Goal: Information Seeking & Learning: Check status

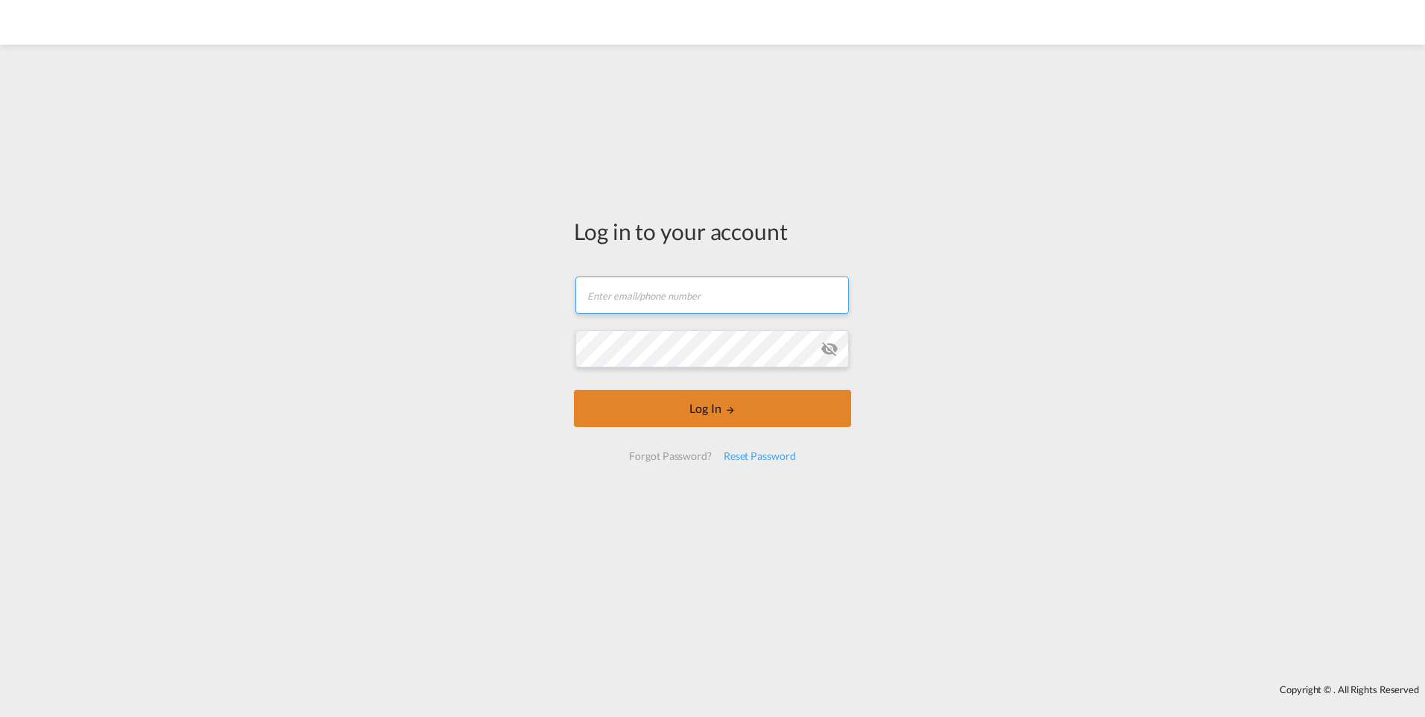
type input "[PERSON_NAME][EMAIL_ADDRESS][PERSON_NAME][DOMAIN_NAME]"
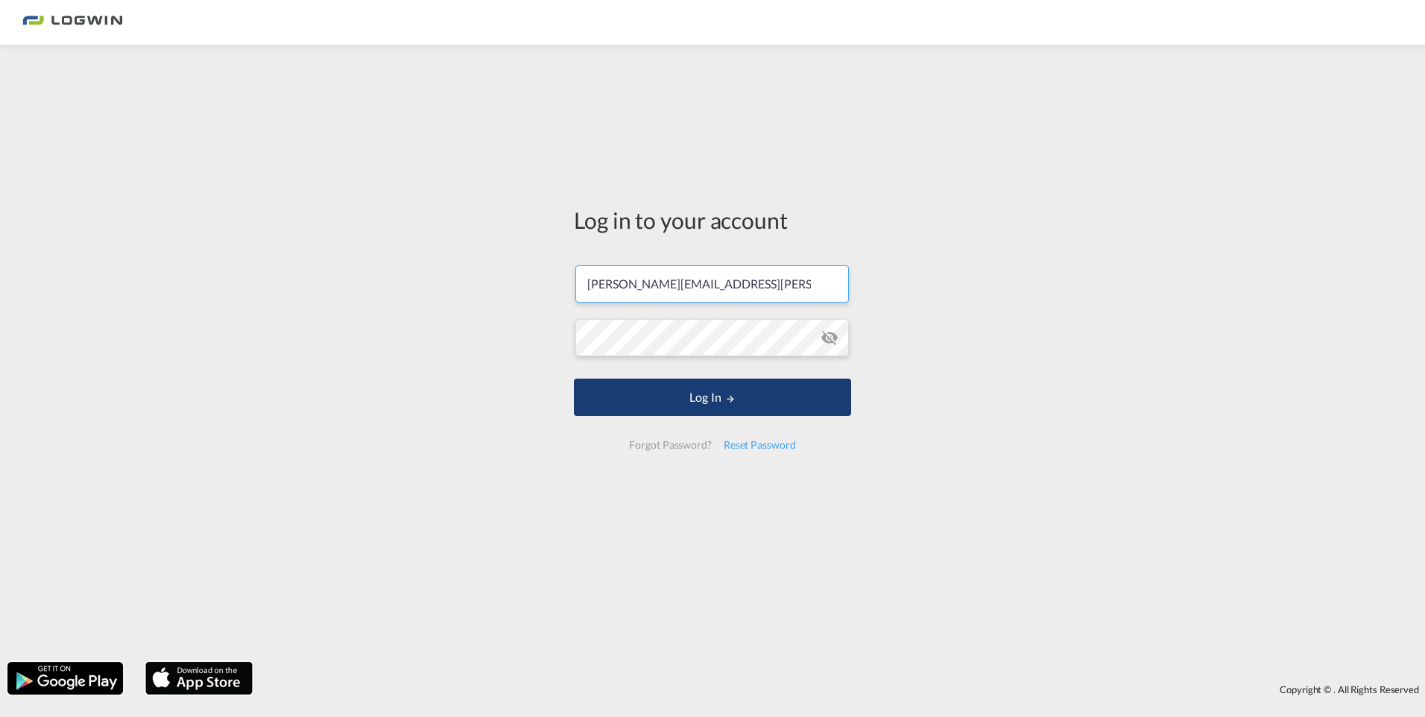
click at [732, 399] on button "Log In" at bounding box center [712, 396] width 277 height 37
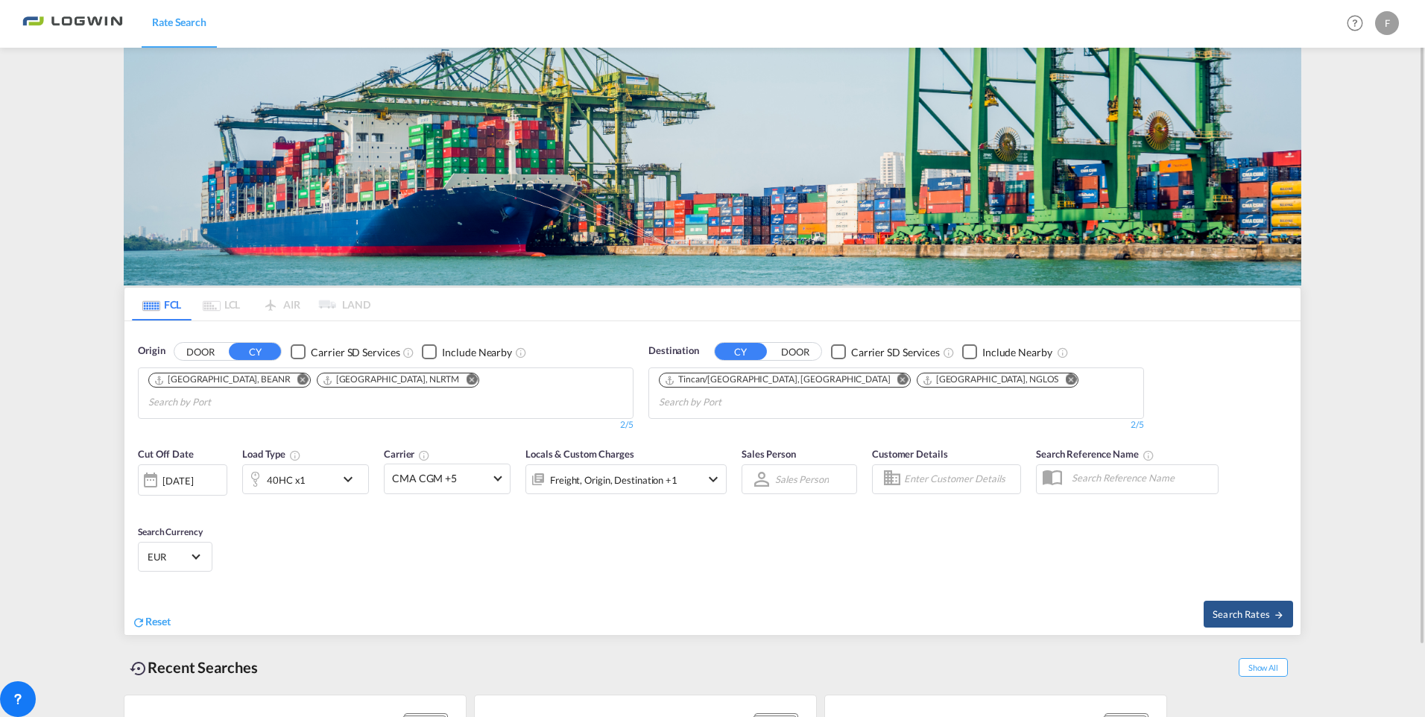
scroll to position [79, 0]
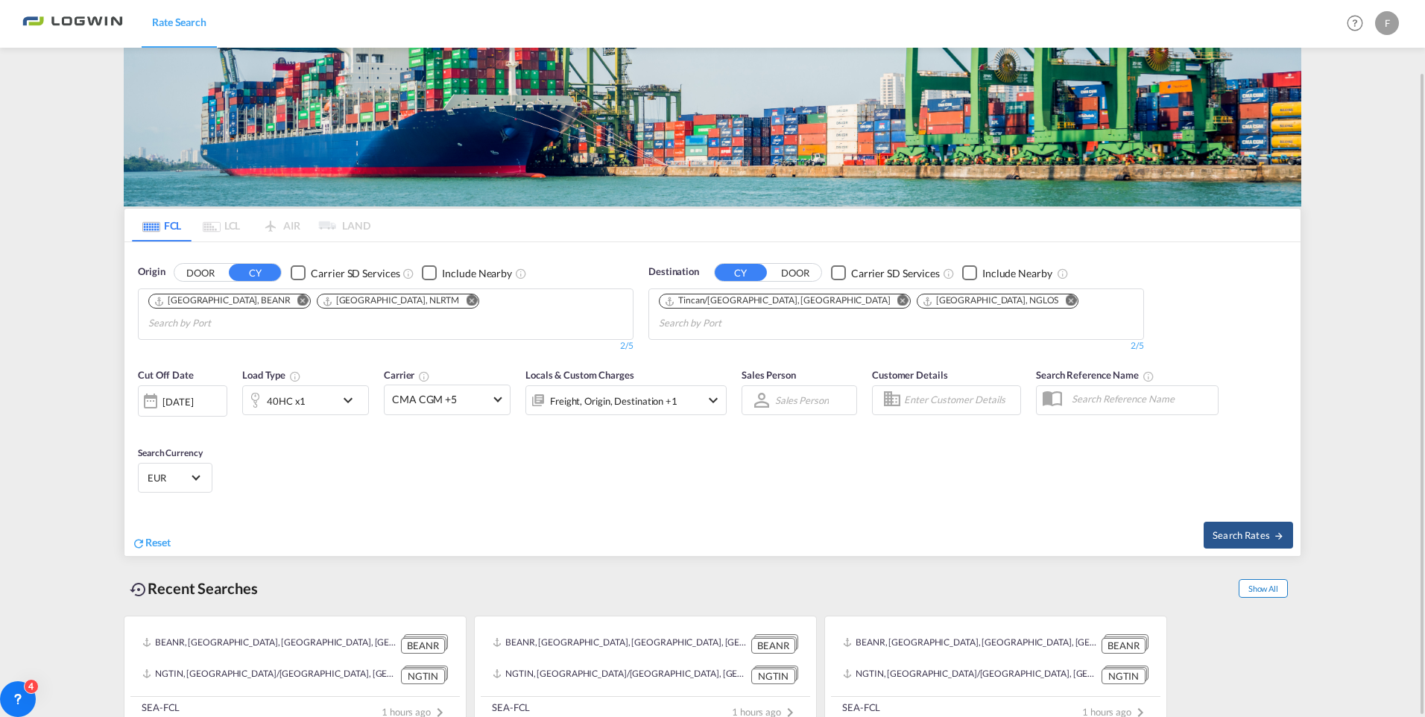
click at [1255, 579] on span "Show All" at bounding box center [1262, 588] width 49 height 19
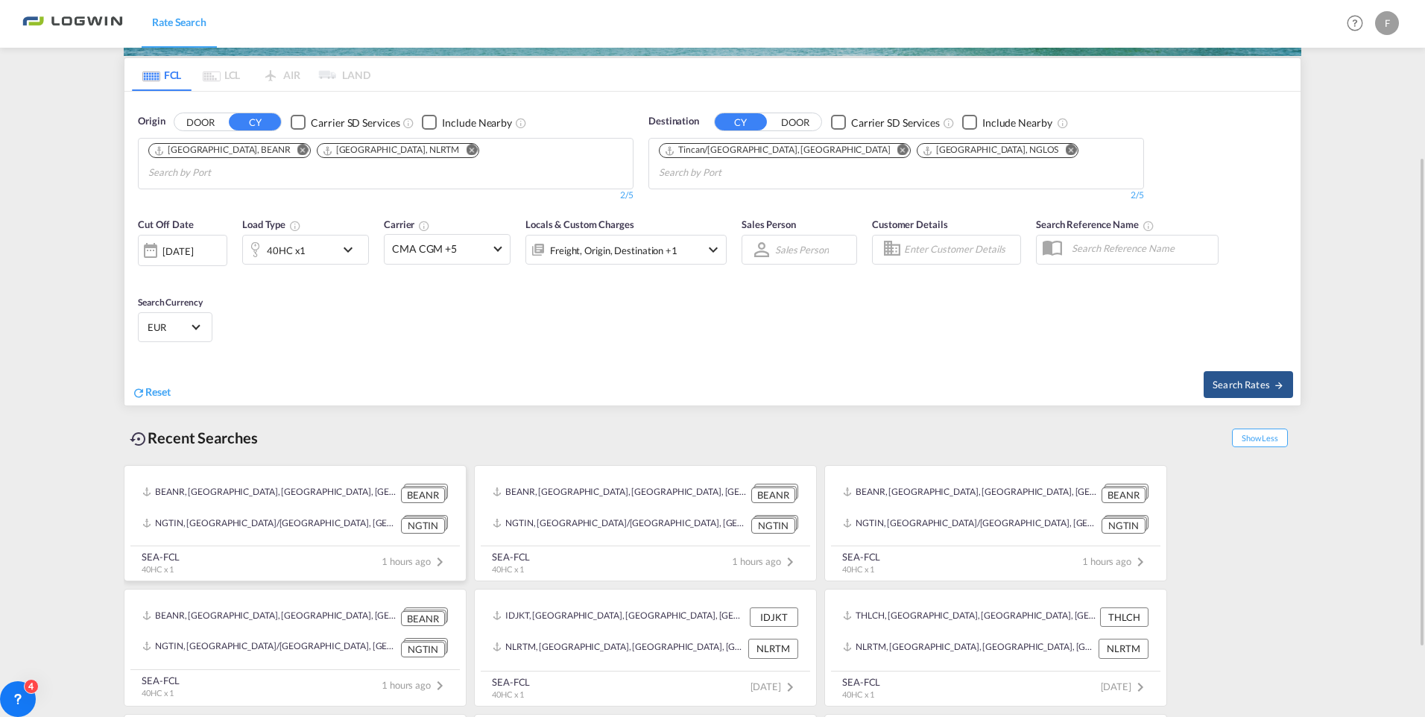
click at [250, 515] on div "NGTIN, [GEOGRAPHIC_DATA]/[GEOGRAPHIC_DATA], [GEOGRAPHIC_DATA], [GEOGRAPHIC_DATA…" at bounding box center [269, 524] width 255 height 19
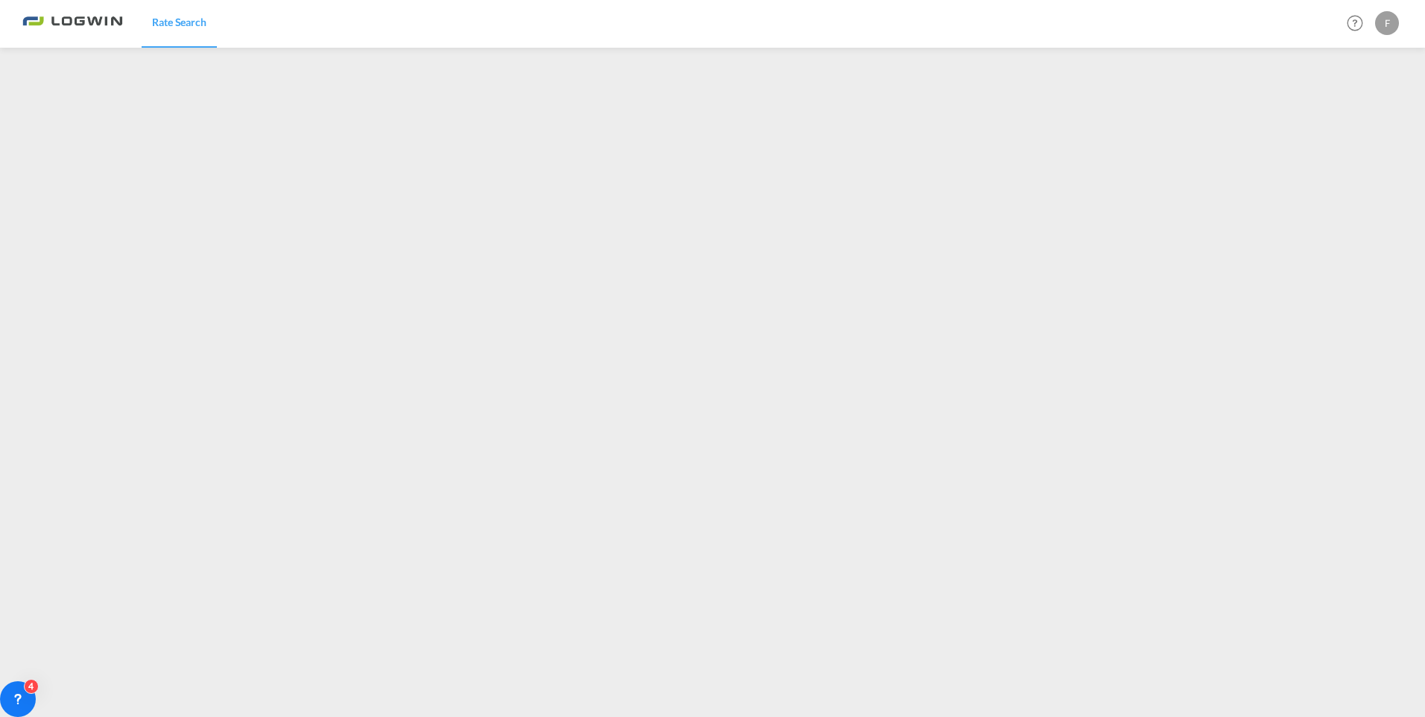
click at [1386, 28] on div "F" at bounding box center [1387, 23] width 24 height 24
click at [1354, 115] on button "Logout" at bounding box center [1369, 114] width 97 height 30
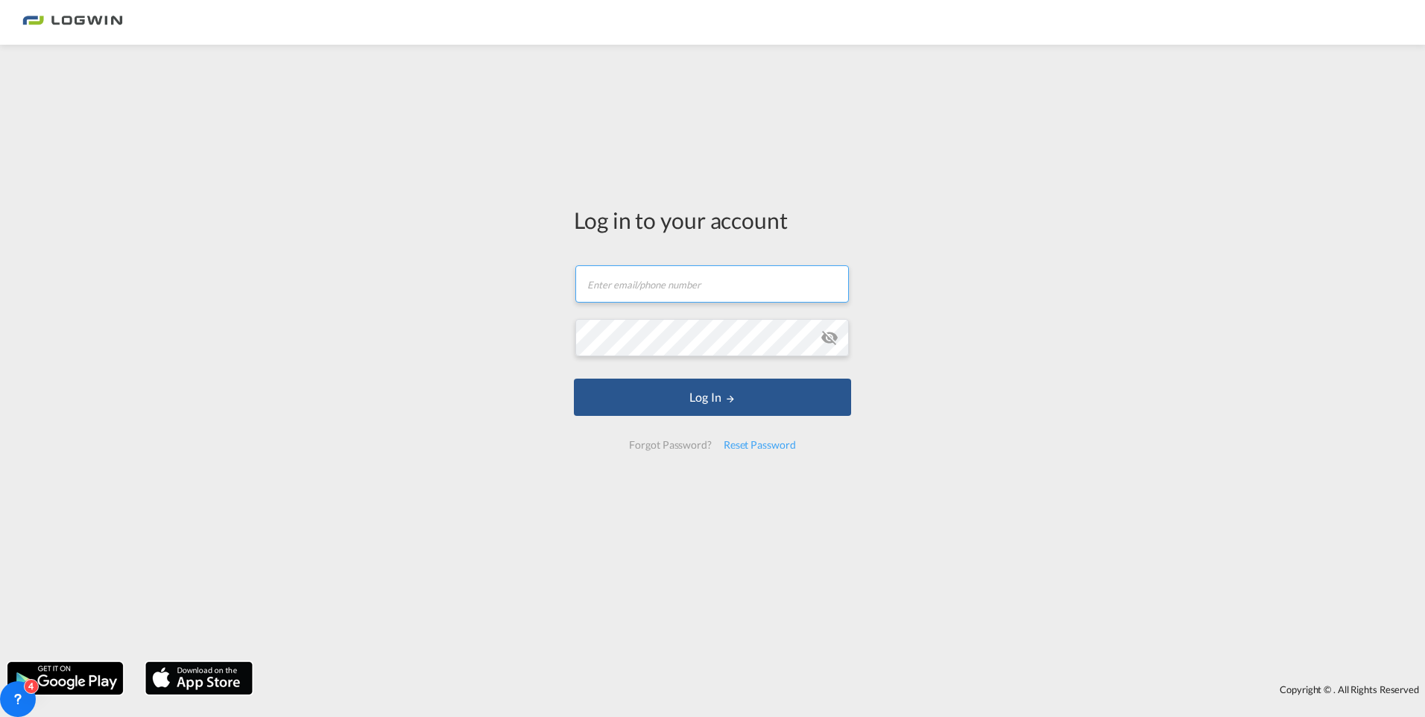
type input "[PERSON_NAME][EMAIL_ADDRESS][PERSON_NAME][DOMAIN_NAME]"
